Goal: Check status: Check status

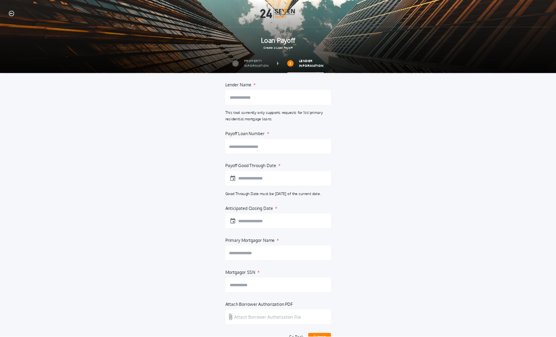
scroll to position [56, 0]
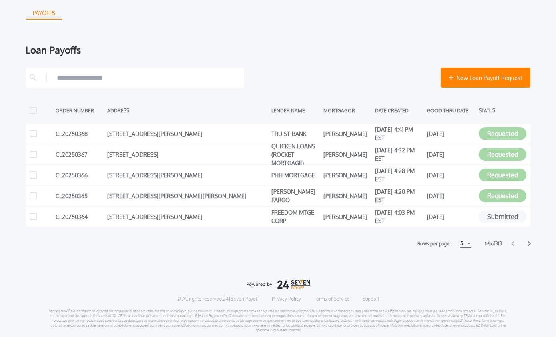
scroll to position [89, 0]
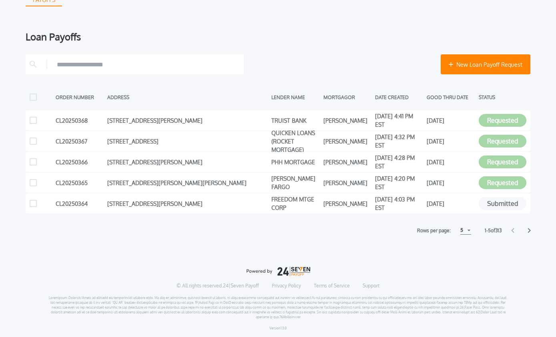
click at [466, 231] on div "5" at bounding box center [465, 231] width 11 height 8
click at [462, 261] on h1 "15" at bounding box center [465, 261] width 8 height 10
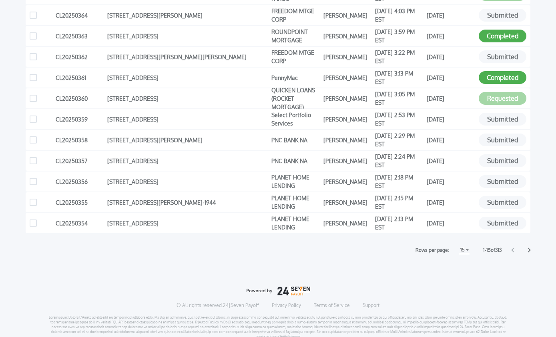
scroll to position [58, 0]
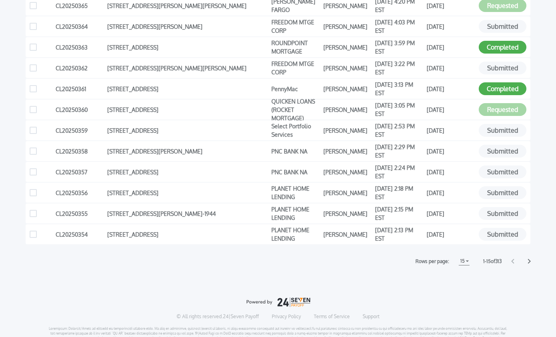
click at [530, 259] on icon at bounding box center [529, 261] width 3 height 5
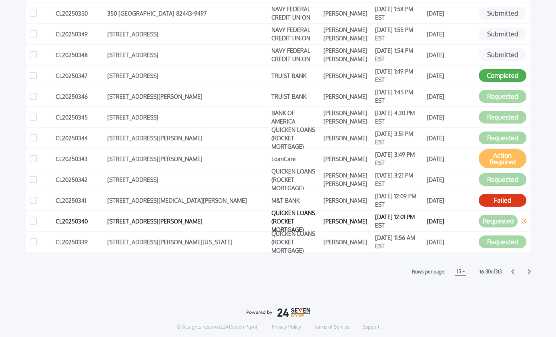
scroll to position [263, 0]
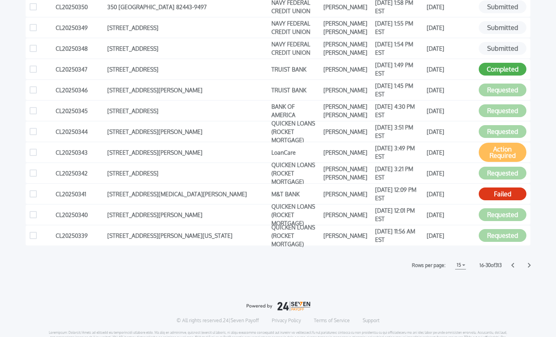
click at [513, 263] on icon at bounding box center [512, 265] width 3 height 5
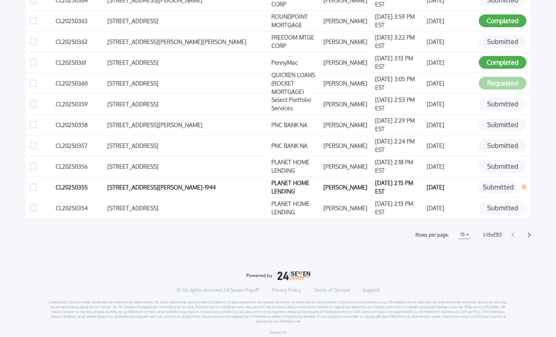
scroll to position [293, 0]
click at [528, 233] on icon at bounding box center [529, 234] width 3 height 5
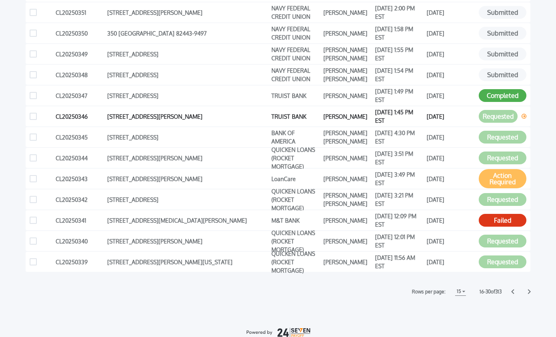
scroll to position [237, 0]
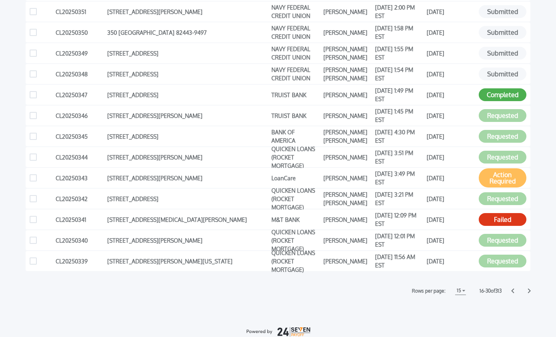
click at [528, 291] on icon at bounding box center [529, 291] width 3 height 5
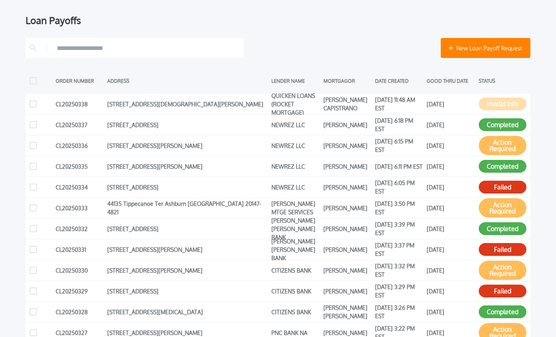
scroll to position [120, 0]
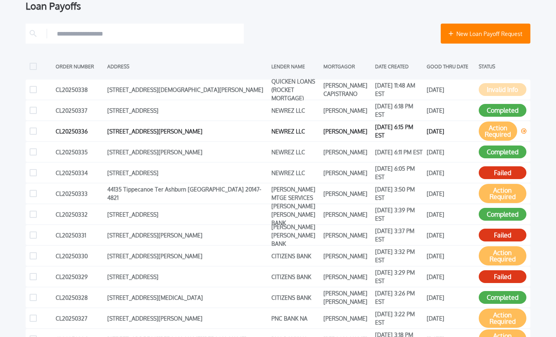
click at [506, 130] on button "Action Required" at bounding box center [498, 131] width 38 height 19
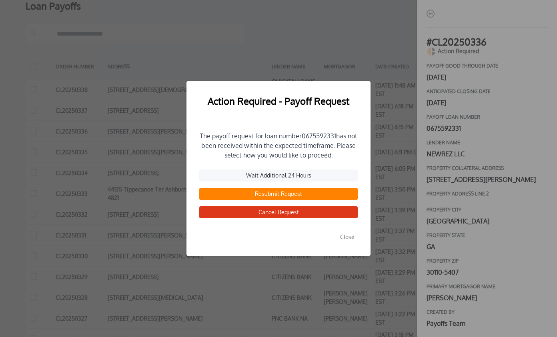
click at [347, 241] on button "Close" at bounding box center [347, 237] width 21 height 12
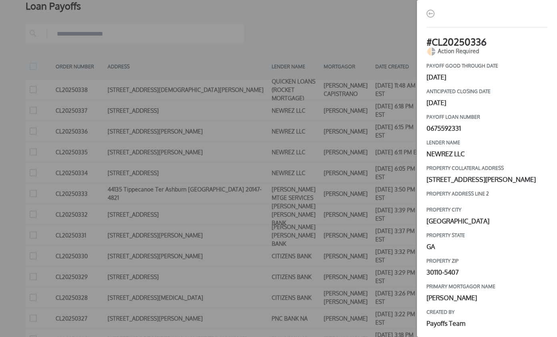
click at [327, 220] on div "# CL20250336 Action Required payoff good through date [DATE] Anticipated closin…" at bounding box center [278, 168] width 557 height 337
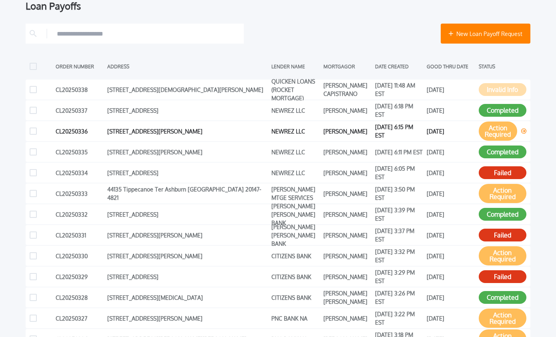
click at [491, 125] on button "Action Required" at bounding box center [498, 131] width 38 height 19
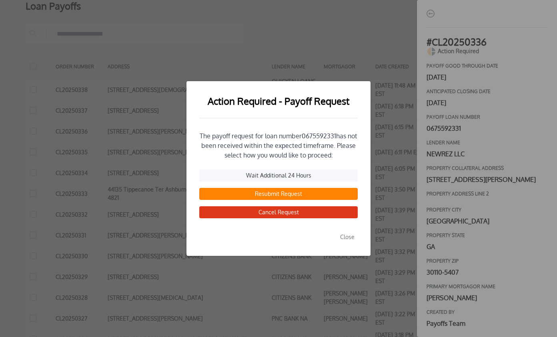
click at [285, 195] on button "Resubmit Request" at bounding box center [278, 194] width 158 height 12
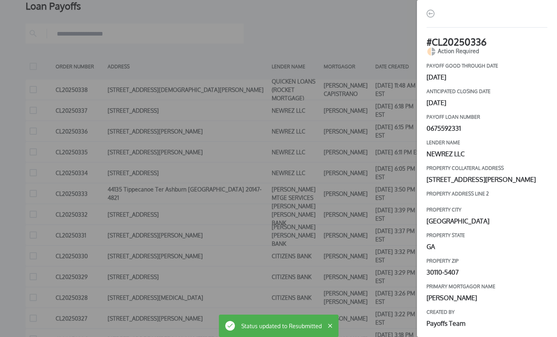
click at [349, 38] on div "# CL20250336 Action Required payoff good through date [DATE] Anticipated closin…" at bounding box center [278, 168] width 557 height 337
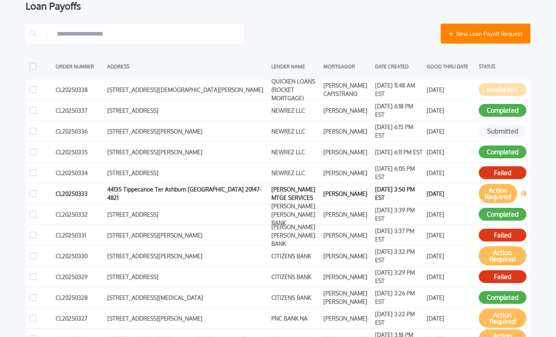
click at [508, 194] on button "Action Required" at bounding box center [498, 193] width 38 height 19
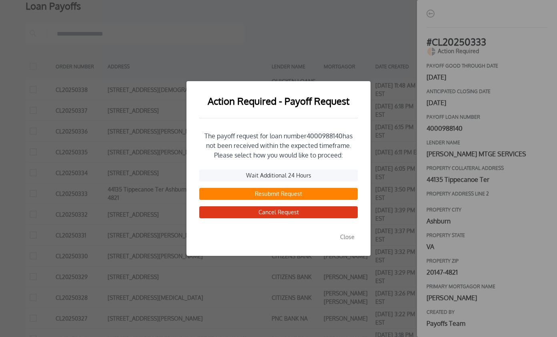
click at [275, 196] on button "Resubmit Request" at bounding box center [278, 194] width 158 height 12
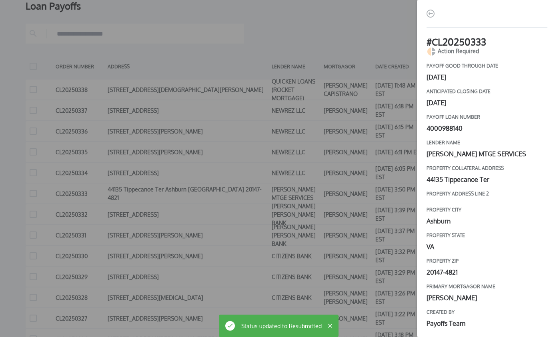
click at [393, 38] on div "# CL20250333 Action Required payoff good through date [DATE] Anticipated closin…" at bounding box center [278, 168] width 557 height 337
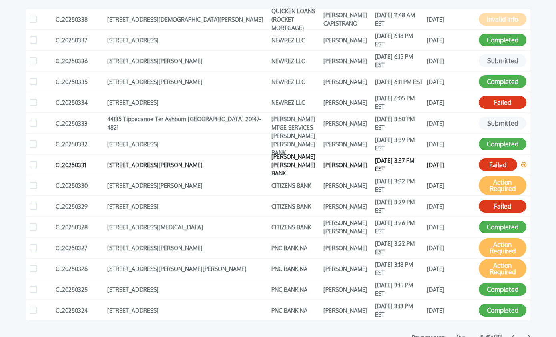
scroll to position [189, 0]
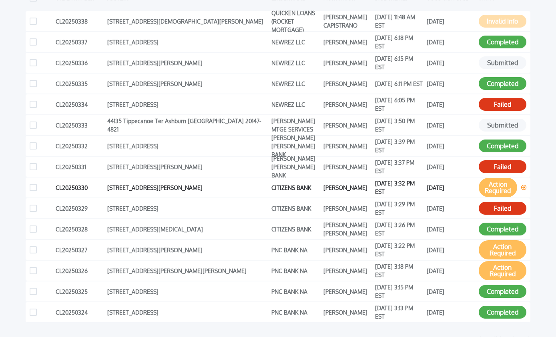
click at [499, 185] on button "Action Required" at bounding box center [498, 187] width 38 height 19
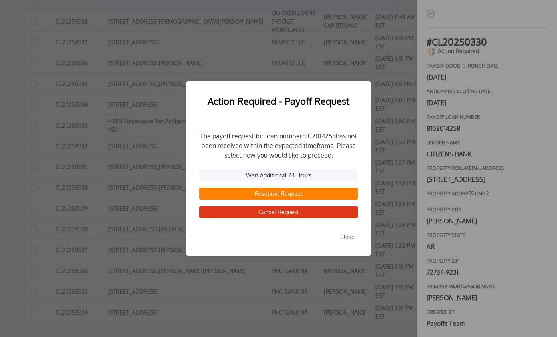
click at [291, 194] on button "Resubmit Request" at bounding box center [278, 194] width 158 height 12
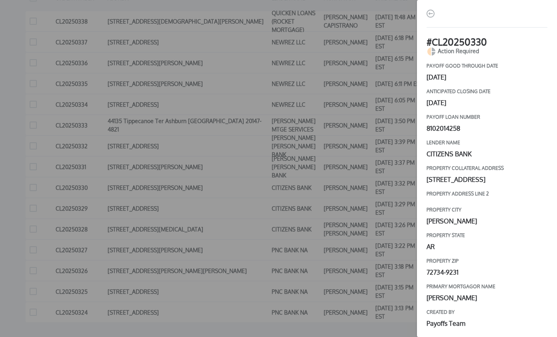
click at [381, 78] on div "# CL20250330 Action Required payoff good through date [DATE] Anticipated closin…" at bounding box center [278, 168] width 557 height 337
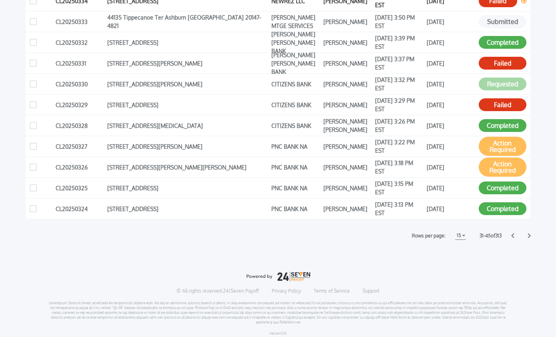
scroll to position [294, 0]
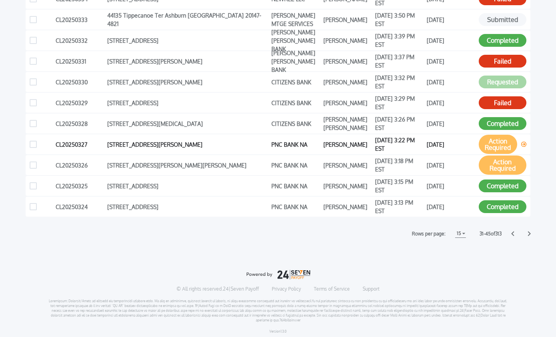
click at [495, 148] on button "Action Required" at bounding box center [498, 144] width 38 height 19
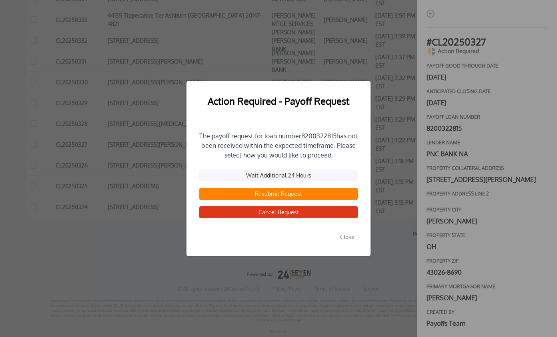
click at [286, 193] on button "Resubmit Request" at bounding box center [278, 194] width 158 height 12
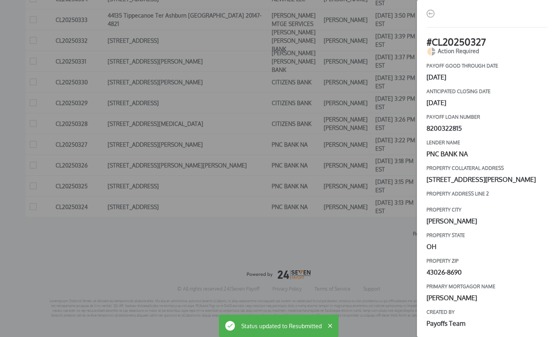
click at [407, 134] on div "# CL20250327 Action Required payoff good through date [DATE] Anticipated closin…" at bounding box center [278, 168] width 557 height 337
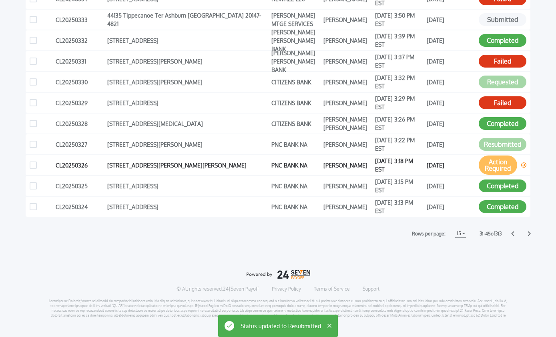
click at [489, 167] on button "Action Required" at bounding box center [498, 165] width 38 height 19
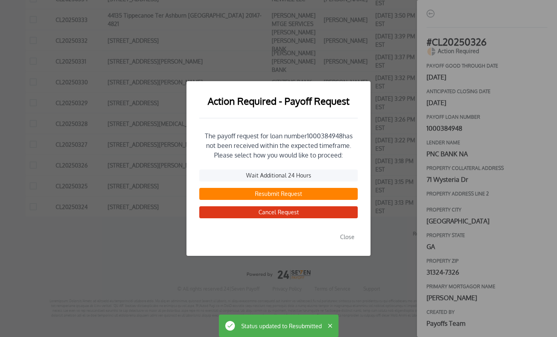
click at [280, 193] on button "Resubmit Request" at bounding box center [278, 194] width 158 height 12
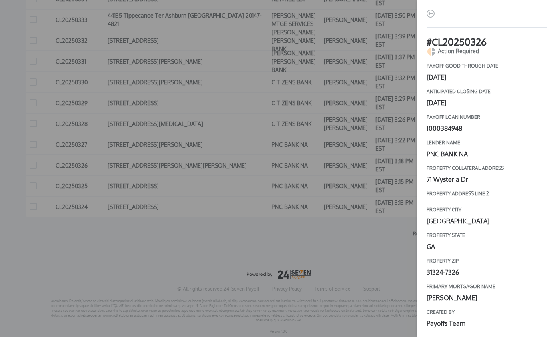
click at [387, 231] on div "# CL20250326 Action Required payoff good through date [DATE] Anticipated closin…" at bounding box center [278, 168] width 557 height 337
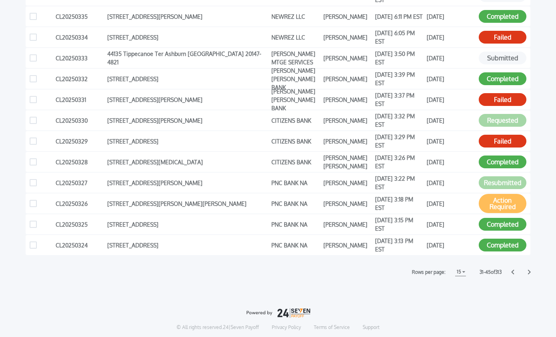
scroll to position [255, 0]
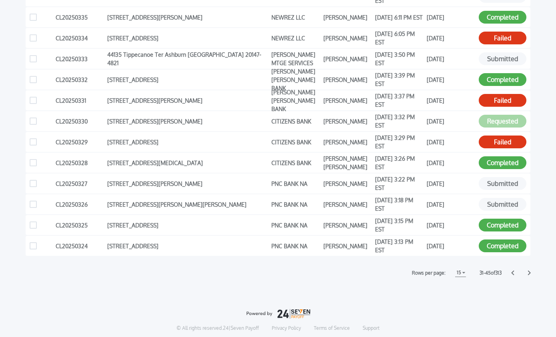
click at [513, 273] on icon at bounding box center [512, 273] width 3 height 5
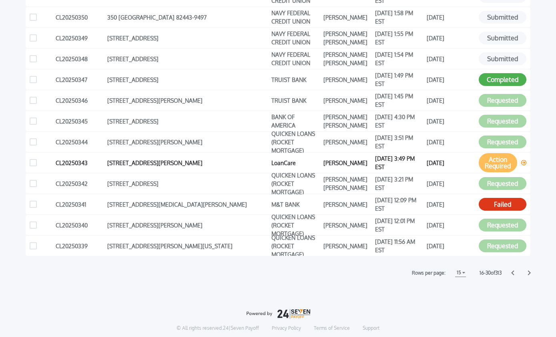
scroll to position [256, 0]
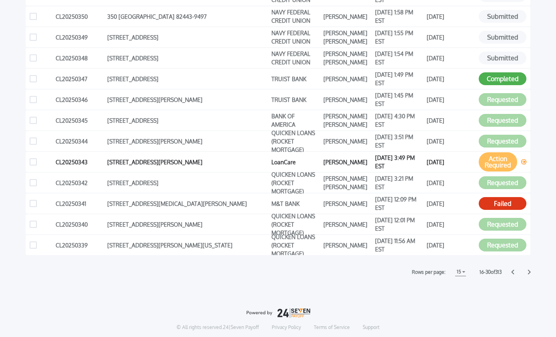
click at [506, 164] on button "Action Required" at bounding box center [498, 161] width 38 height 19
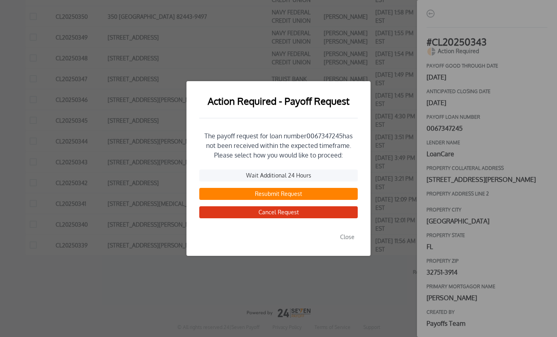
click at [287, 193] on button "Resubmit Request" at bounding box center [278, 194] width 158 height 12
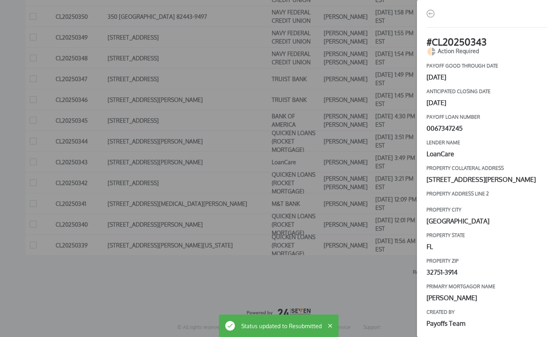
click at [375, 275] on div "# CL20250343 Action Required payoff good through date [DATE] Anticipated closin…" at bounding box center [278, 168] width 557 height 337
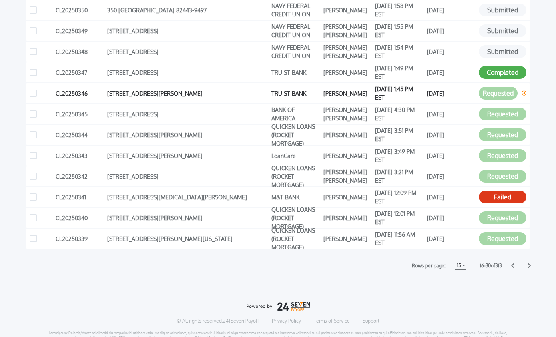
scroll to position [3, 0]
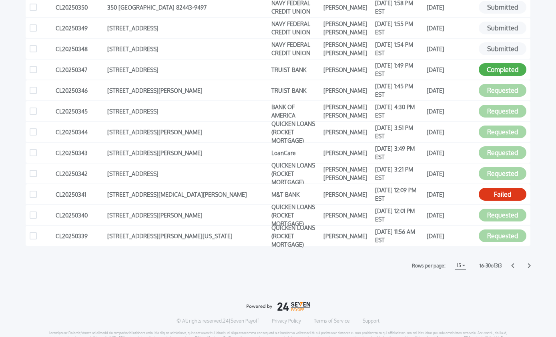
click at [527, 265] on div at bounding box center [520, 265] width 19 height 5
click at [529, 266] on icon at bounding box center [529, 266] width 3 height 5
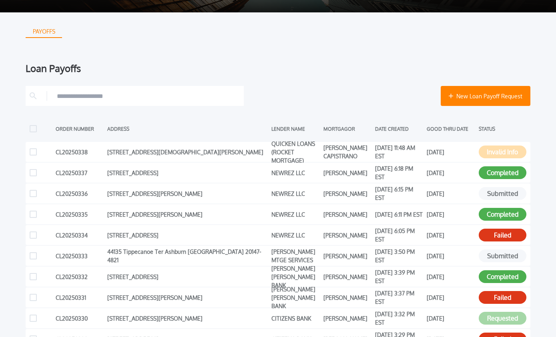
scroll to position [260, 0]
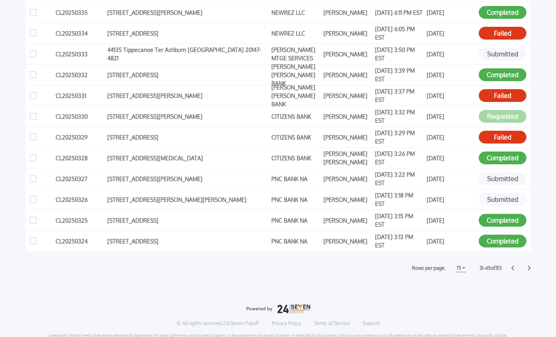
click at [530, 268] on icon at bounding box center [529, 268] width 3 height 5
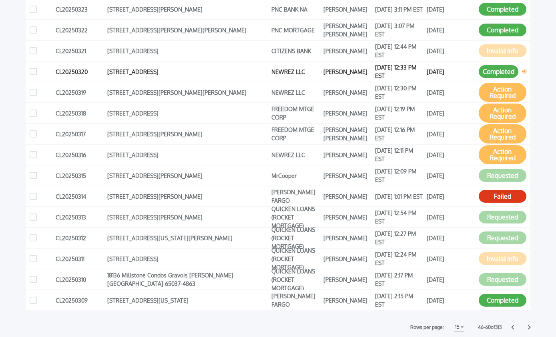
scroll to position [202, 0]
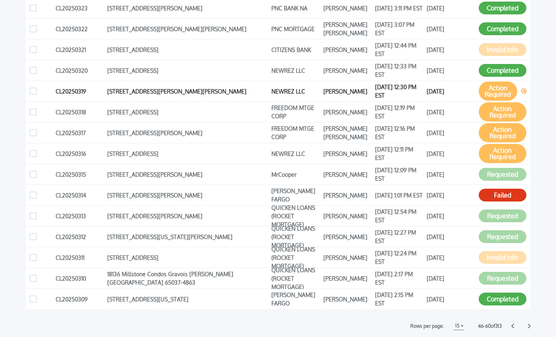
click at [491, 91] on button "Action Required" at bounding box center [498, 91] width 38 height 19
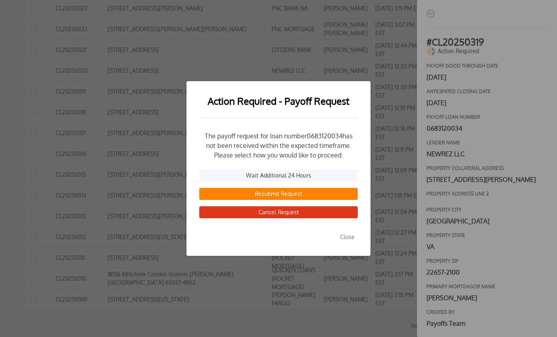
click at [293, 193] on button "Resubmit Request" at bounding box center [278, 194] width 158 height 12
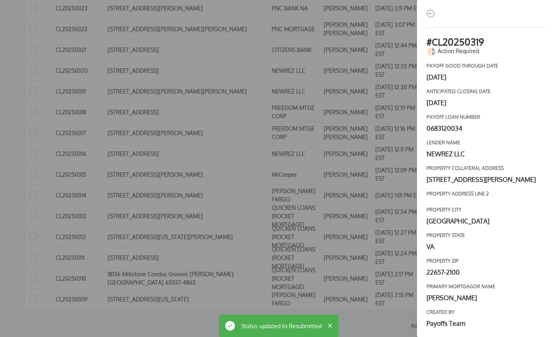
click at [351, 175] on div "# CL20250319 Action Required payoff good through date [DATE] Anticipated closin…" at bounding box center [278, 168] width 557 height 337
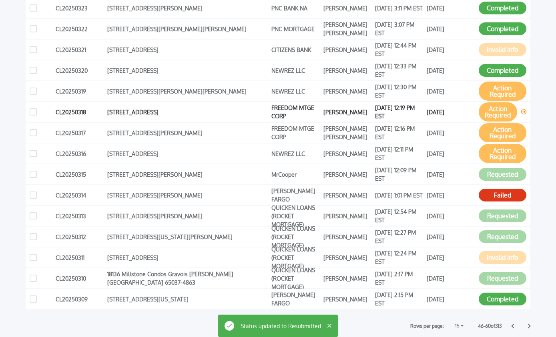
click at [488, 113] on button "Action Required" at bounding box center [498, 111] width 38 height 19
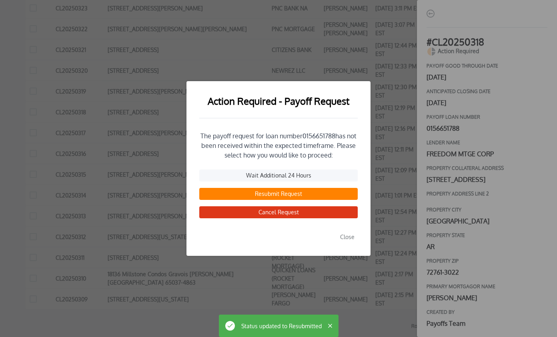
click at [279, 195] on button "Resubmit Request" at bounding box center [278, 194] width 158 height 12
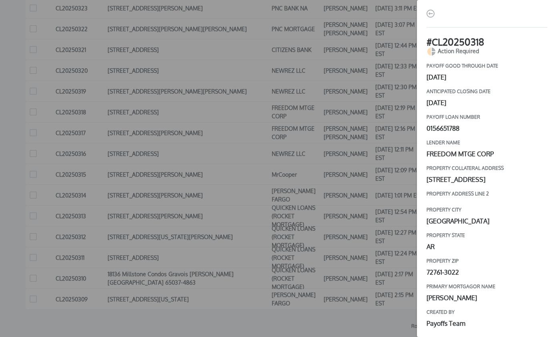
click at [309, 189] on div "# CL20250318 Action Required payoff good through date [DATE] Anticipated closin…" at bounding box center [278, 168] width 557 height 337
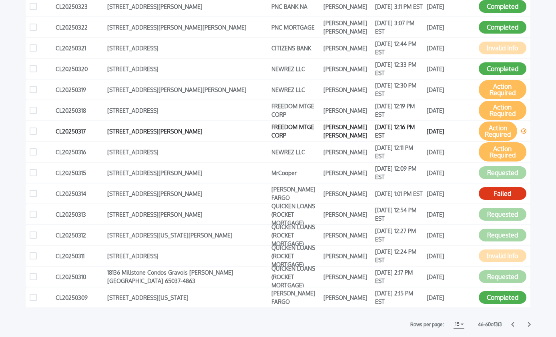
scroll to position [204, 0]
click at [495, 130] on button "Action Required" at bounding box center [498, 130] width 38 height 19
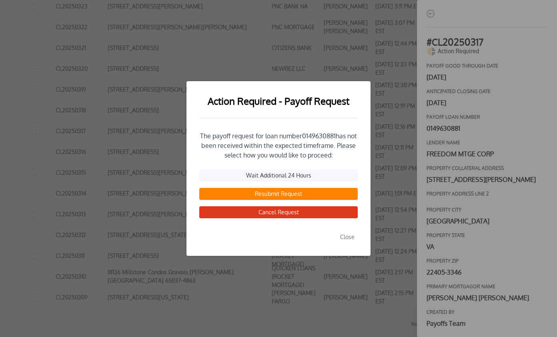
click at [281, 192] on button "Resubmit Request" at bounding box center [278, 194] width 158 height 12
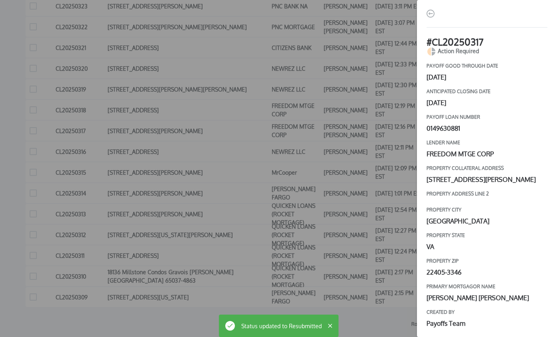
click at [351, 176] on div "# CL20250317 Action Required payoff good through date [DATE] Anticipated closin…" at bounding box center [278, 168] width 557 height 337
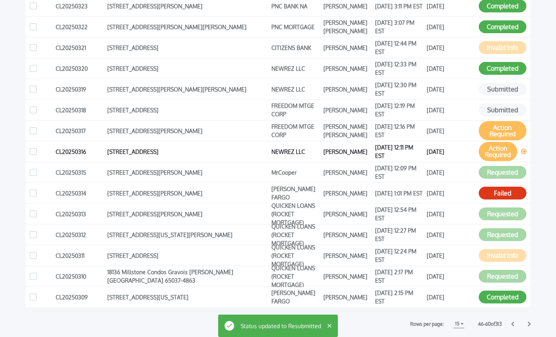
click at [492, 152] on button "Action Required" at bounding box center [498, 151] width 38 height 19
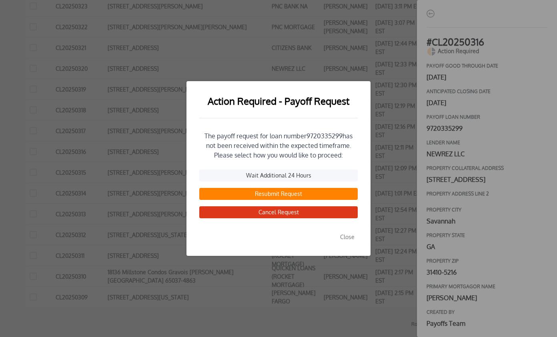
click at [272, 194] on button "Resubmit Request" at bounding box center [278, 194] width 158 height 12
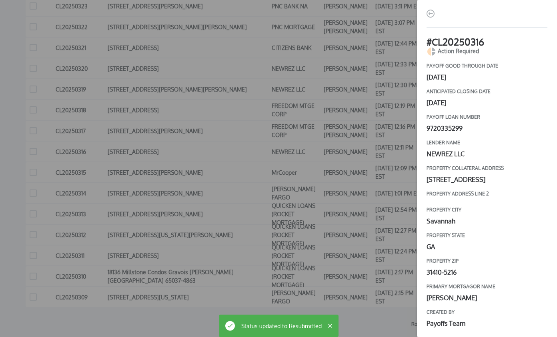
click at [313, 163] on div "# CL20250316 Action Required payoff good through date [DATE] Anticipated closin…" at bounding box center [278, 168] width 557 height 337
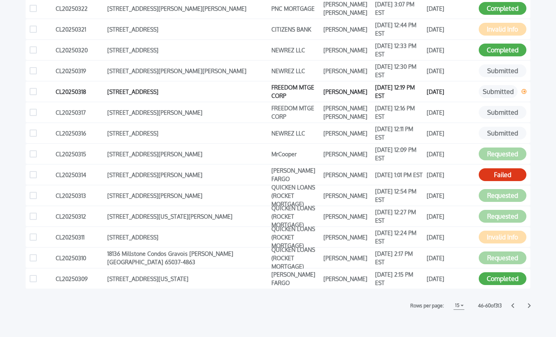
scroll to position [225, 0]
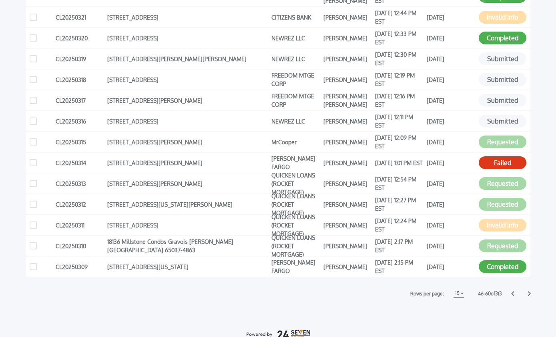
click at [529, 293] on icon at bounding box center [529, 294] width 3 height 5
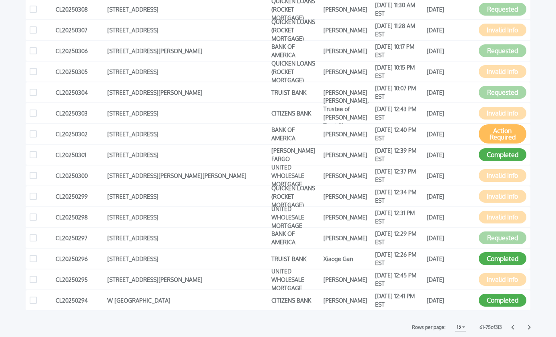
scroll to position [201, 0]
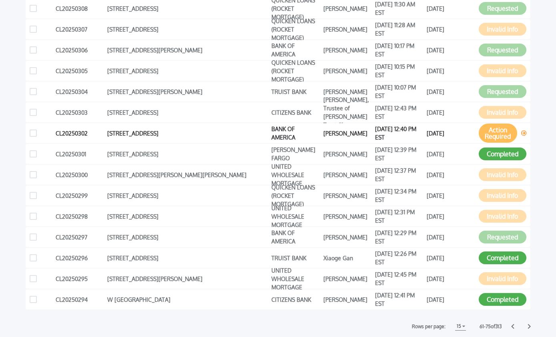
click at [503, 131] on button "Action Required" at bounding box center [498, 133] width 38 height 19
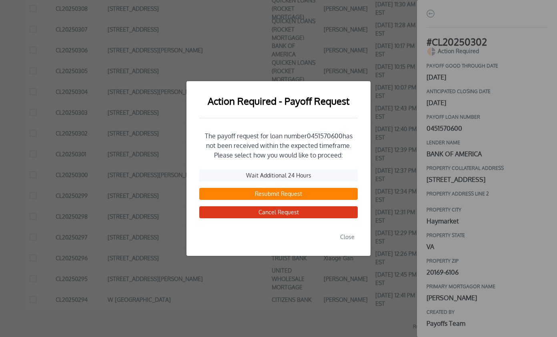
click at [268, 196] on button "Resubmit Request" at bounding box center [278, 194] width 158 height 12
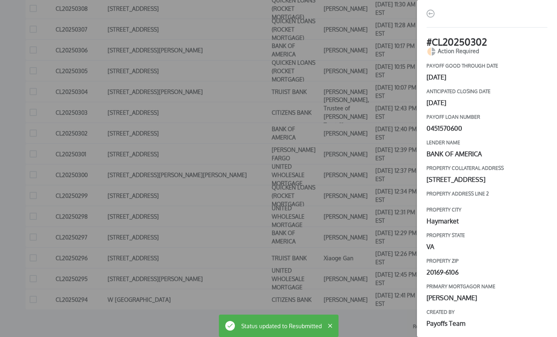
click at [353, 166] on div "# CL20250302 Action Required payoff good through date [DATE] Anticipated closin…" at bounding box center [278, 168] width 557 height 337
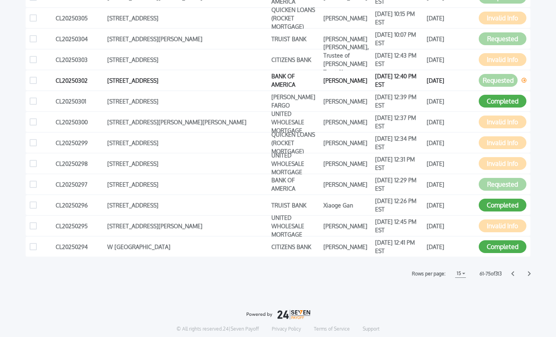
scroll to position [257, 0]
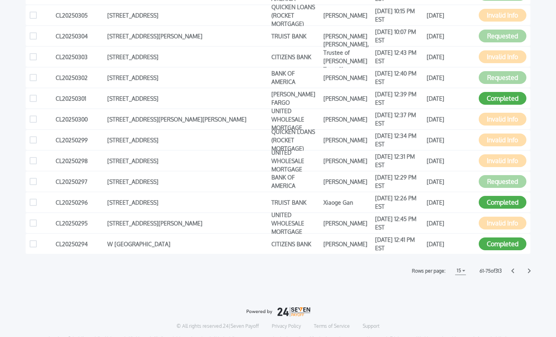
click at [528, 273] on icon at bounding box center [529, 271] width 3 height 5
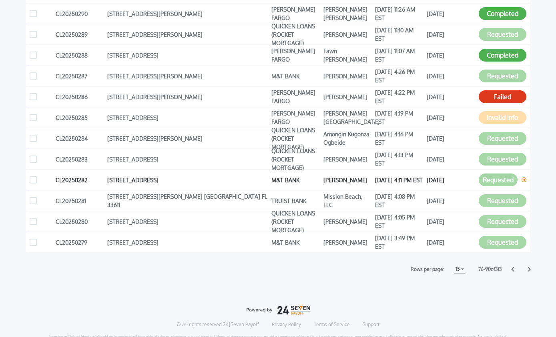
scroll to position [260, 0]
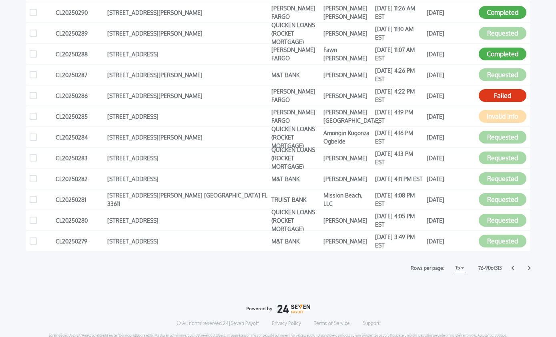
click at [530, 267] on icon at bounding box center [529, 268] width 3 height 5
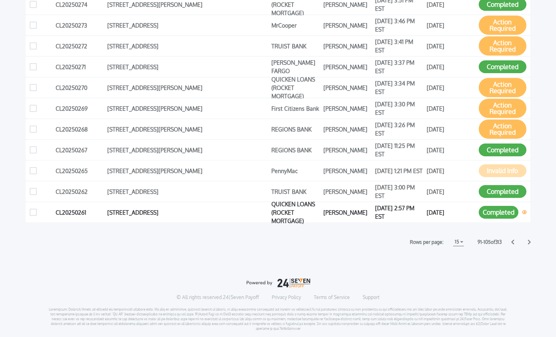
scroll to position [287, 0]
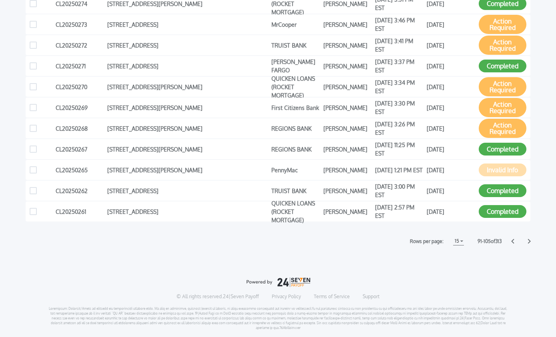
click at [513, 242] on icon at bounding box center [512, 241] width 3 height 5
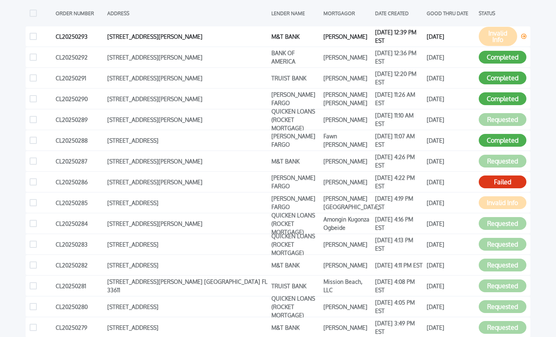
scroll to position [0, 0]
